Goal: Information Seeking & Learning: Learn about a topic

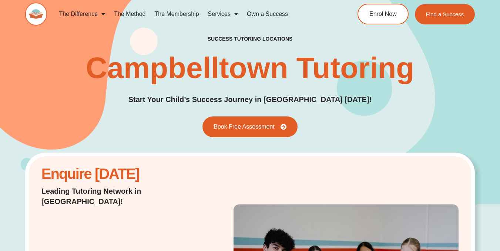
click at [38, 16] on img at bounding box center [36, 14] width 22 height 23
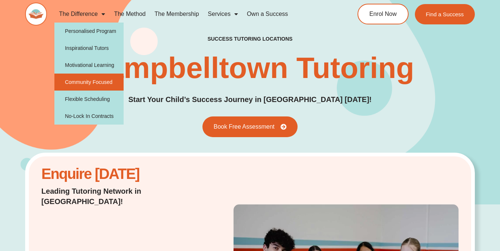
click at [101, 80] on link "Community Focused" at bounding box center [88, 82] width 69 height 17
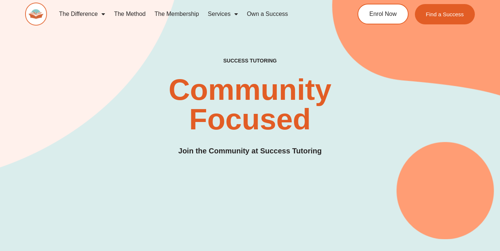
click at [132, 13] on link "The Method" at bounding box center [130, 14] width 40 height 17
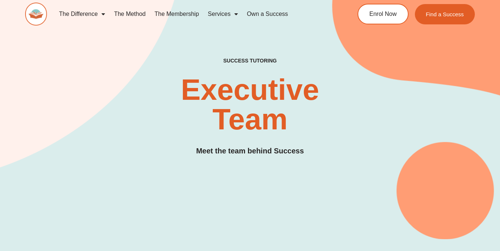
click at [269, 16] on link "Own a Success" at bounding box center [268, 14] width 50 height 17
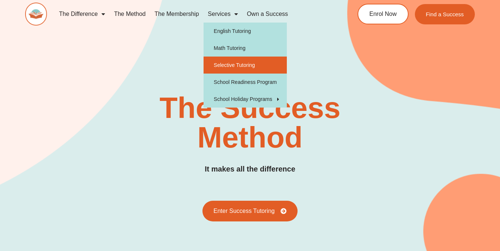
click at [243, 63] on link "Selective Tutoring" at bounding box center [245, 65] width 83 height 17
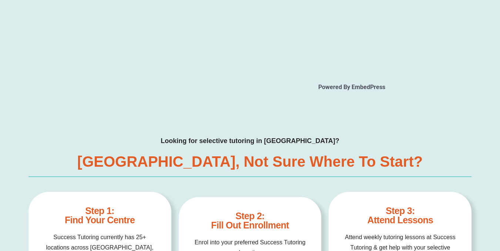
type input "*"
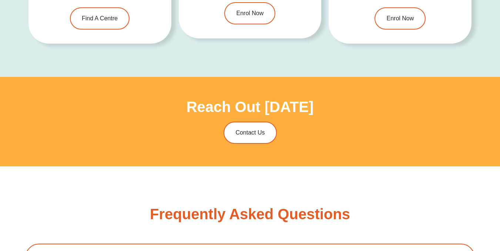
scroll to position [2148, 0]
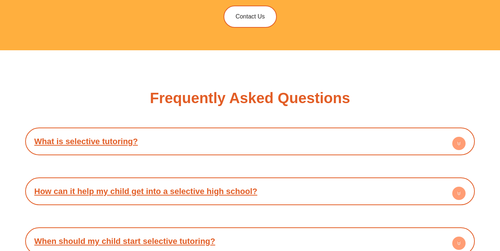
type input "*"
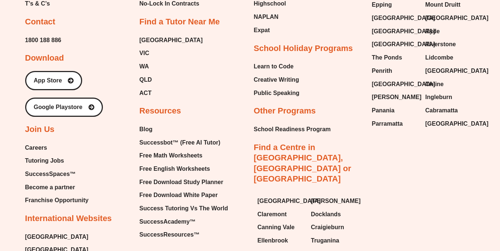
scroll to position [2976, 0]
